Goal: Task Accomplishment & Management: Complete application form

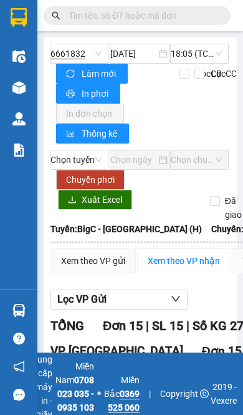
click at [162, 16] on input "text" at bounding box center [142, 16] width 147 height 14
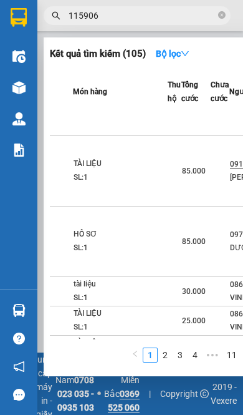
scroll to position [217, 146]
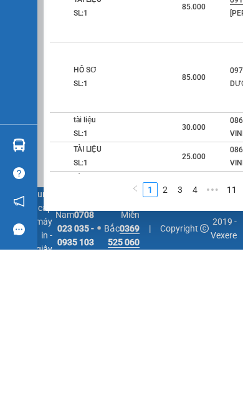
type input "115906"
click at [172, 348] on link "2" at bounding box center [166, 355] width 14 height 14
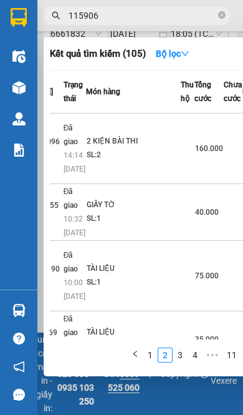
scroll to position [0, 61]
click at [144, 12] on input "115906" at bounding box center [142, 16] width 147 height 14
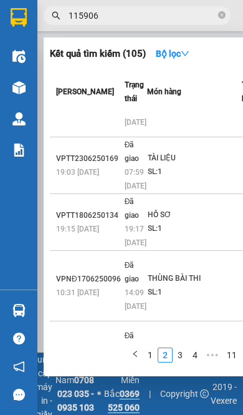
scroll to position [174, 0]
click at [122, 19] on input "115906" at bounding box center [142, 16] width 147 height 14
click at [71, 17] on input "115906" at bounding box center [142, 16] width 147 height 14
click at [222, 9] on div at bounding box center [121, 207] width 243 height 415
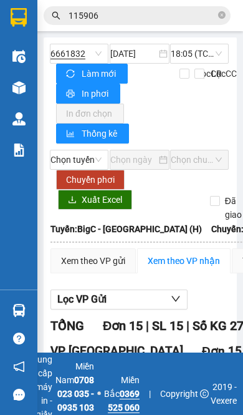
click at [212, 18] on input "115906" at bounding box center [142, 16] width 147 height 14
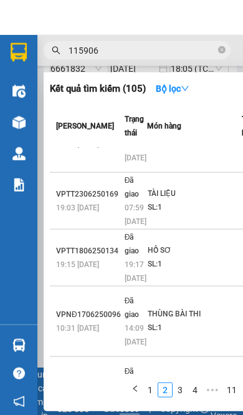
scroll to position [69, 0]
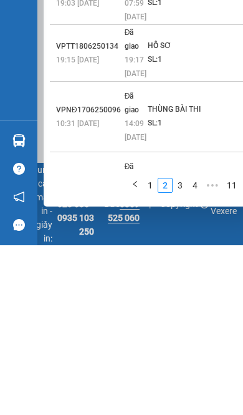
click at [157, 348] on link "1" at bounding box center [151, 355] width 14 height 14
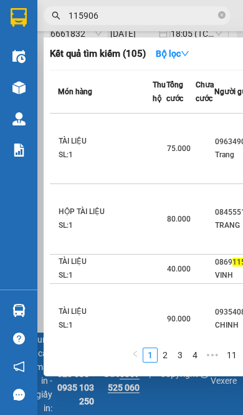
scroll to position [0, 160]
click at [216, 135] on div "0963490788" at bounding box center [245, 141] width 58 height 13
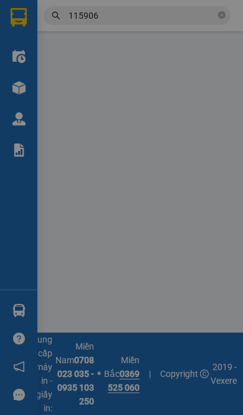
type input "0963490788"
type input "Trang"
type input "0869115906"
type input "VINH"
checkbox input "true"
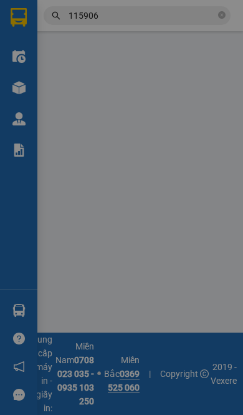
type input "2 Đ. [PERSON_NAME], [GEOGRAPHIC_DATA], [GEOGRAPHIC_DATA], [GEOGRAPHIC_DATA] 100…"
type input "036099007951 [PERSON_NAME]"
type input "SÁNG MAI GIAO H/C 12/9"
type input "75.000"
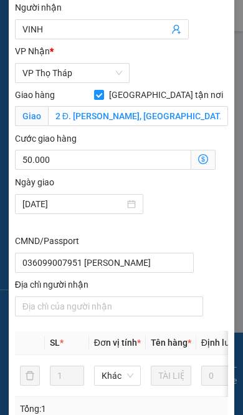
scroll to position [464, 0]
